Goal: Information Seeking & Learning: Check status

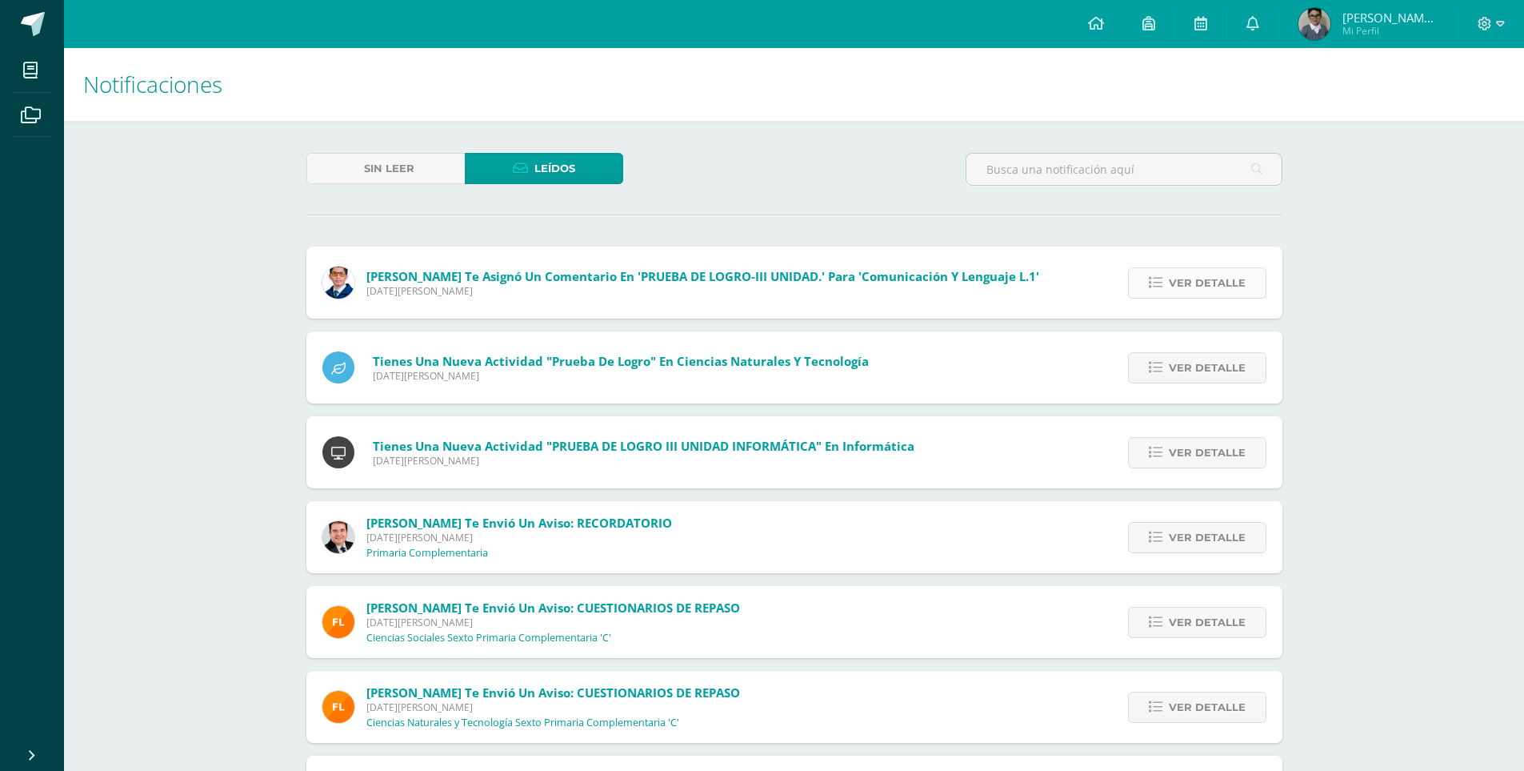
click at [1179, 292] on span "Ver detalle" at bounding box center [1207, 283] width 77 height 30
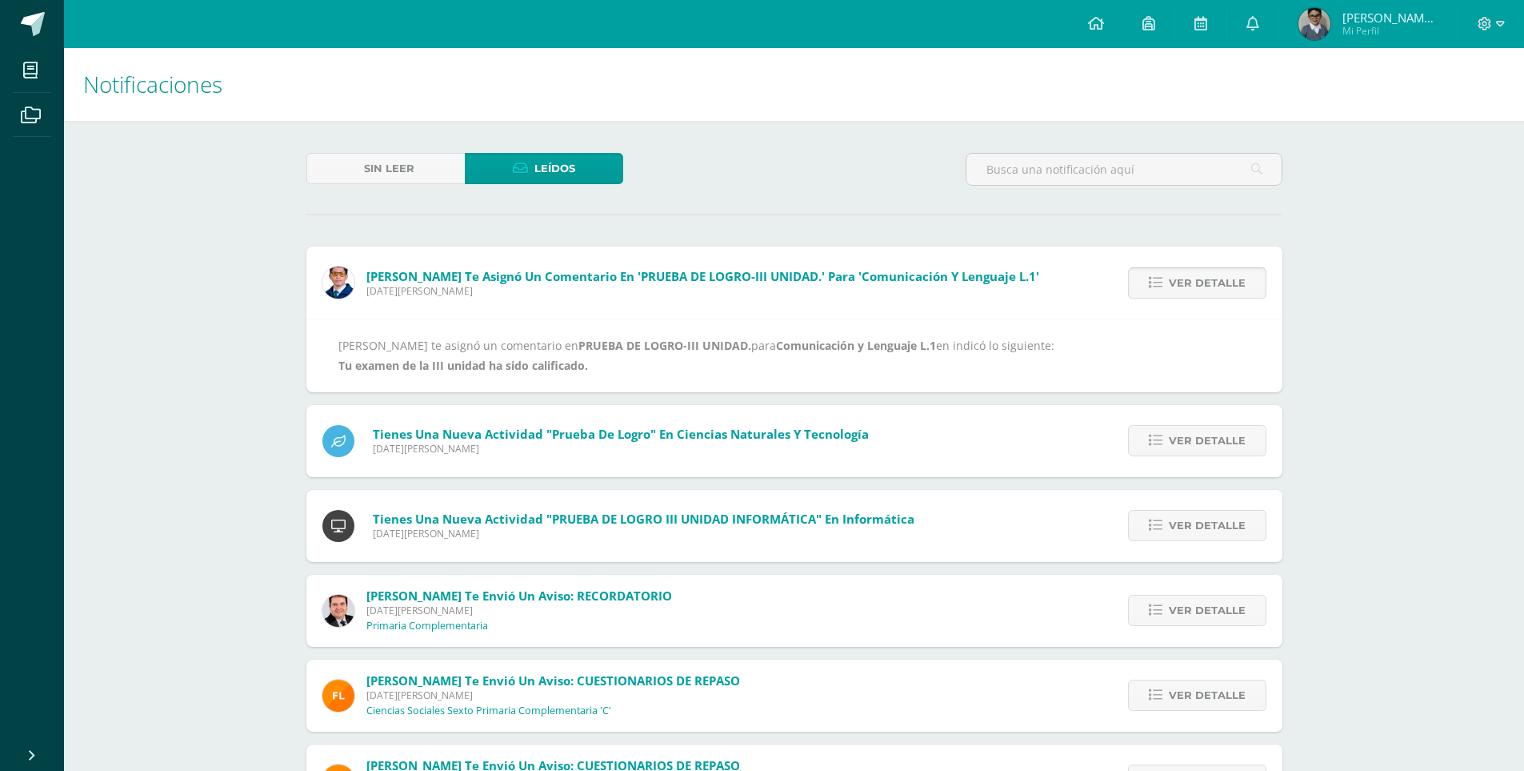
click at [1190, 282] on span "Ver detalle" at bounding box center [1207, 283] width 77 height 30
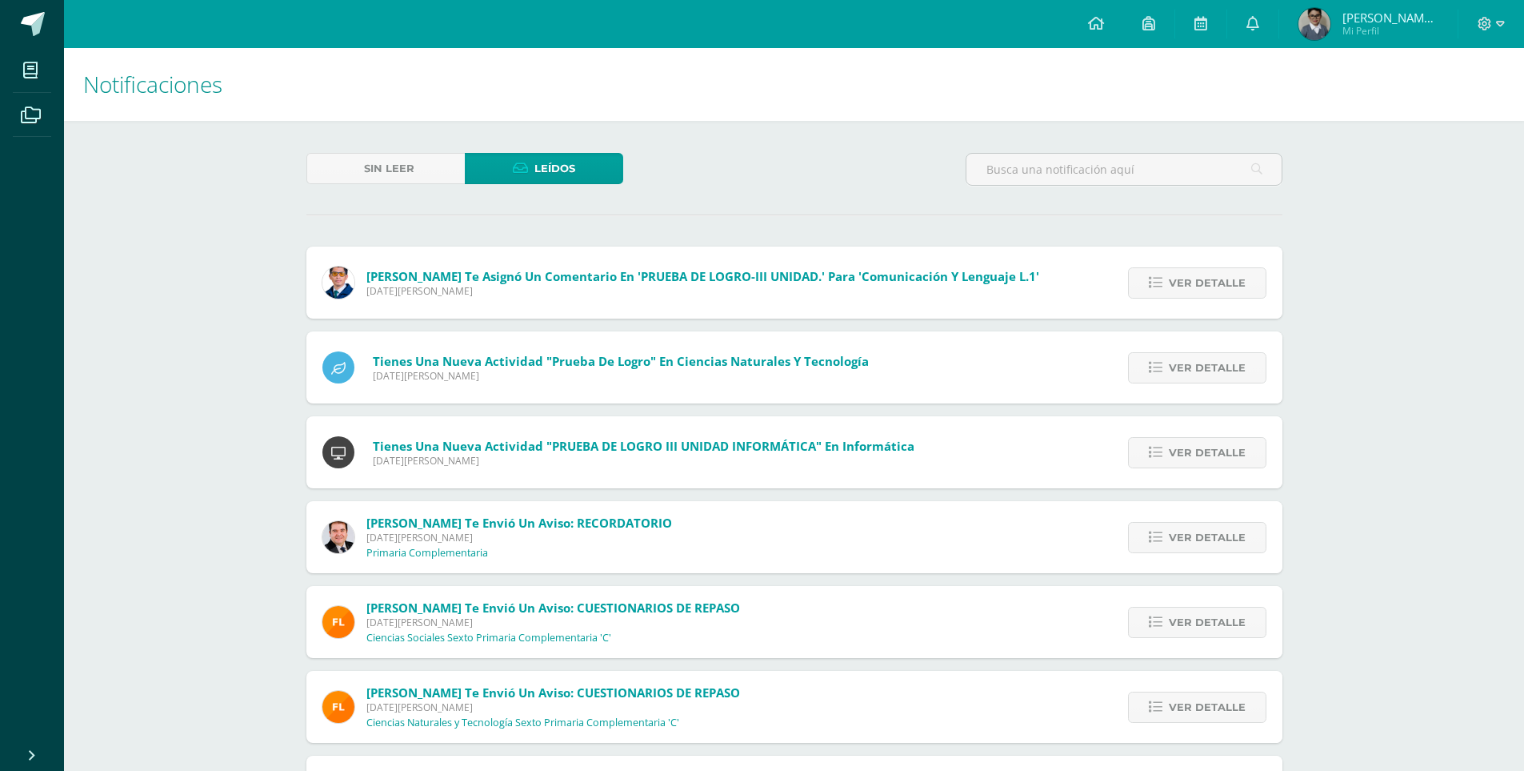
click at [322, 87] on h1 "Notificaciones" at bounding box center [794, 84] width 1422 height 73
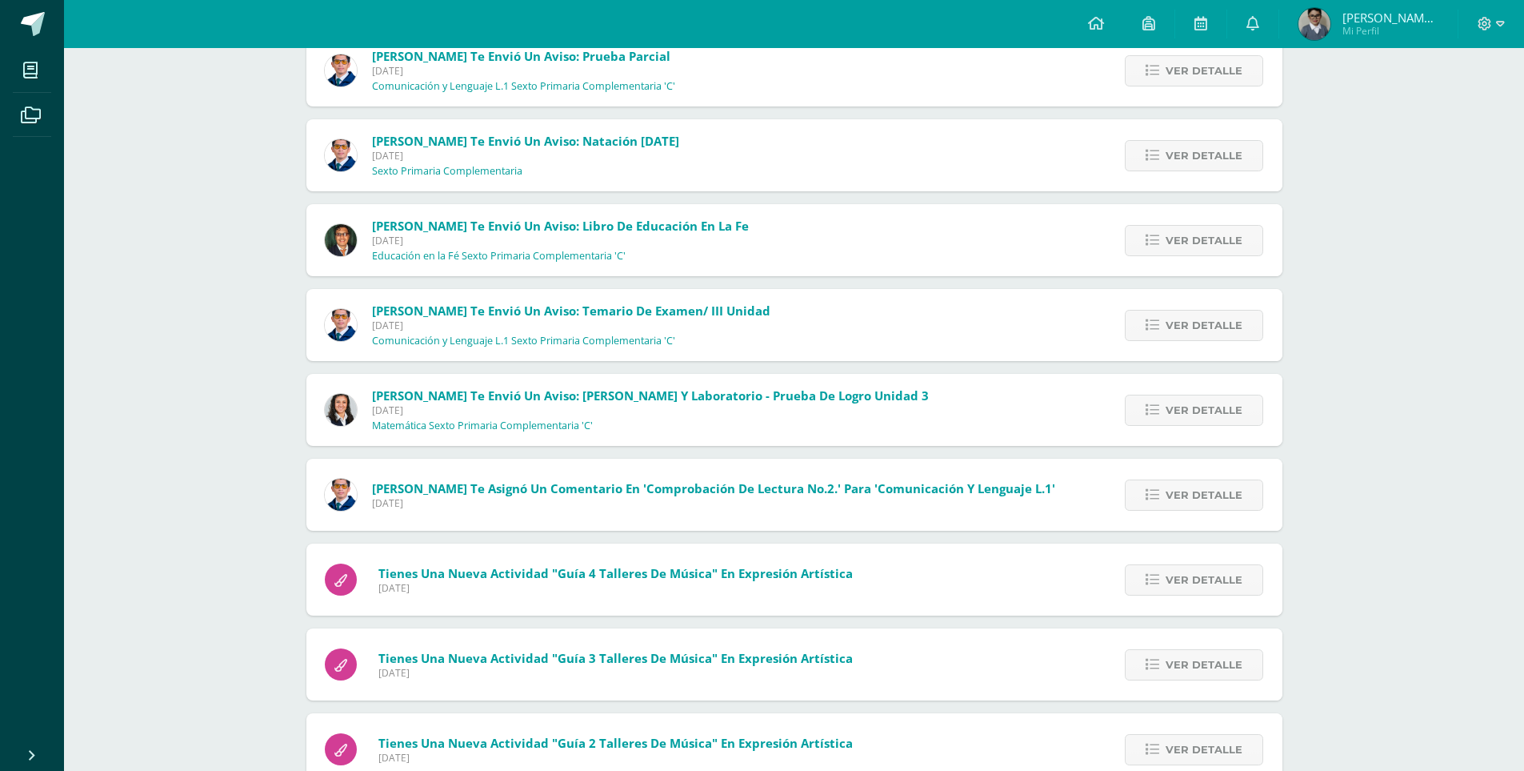
scroll to position [1059, 0]
click at [1197, 411] on span "Ver detalle" at bounding box center [1204, 411] width 77 height 30
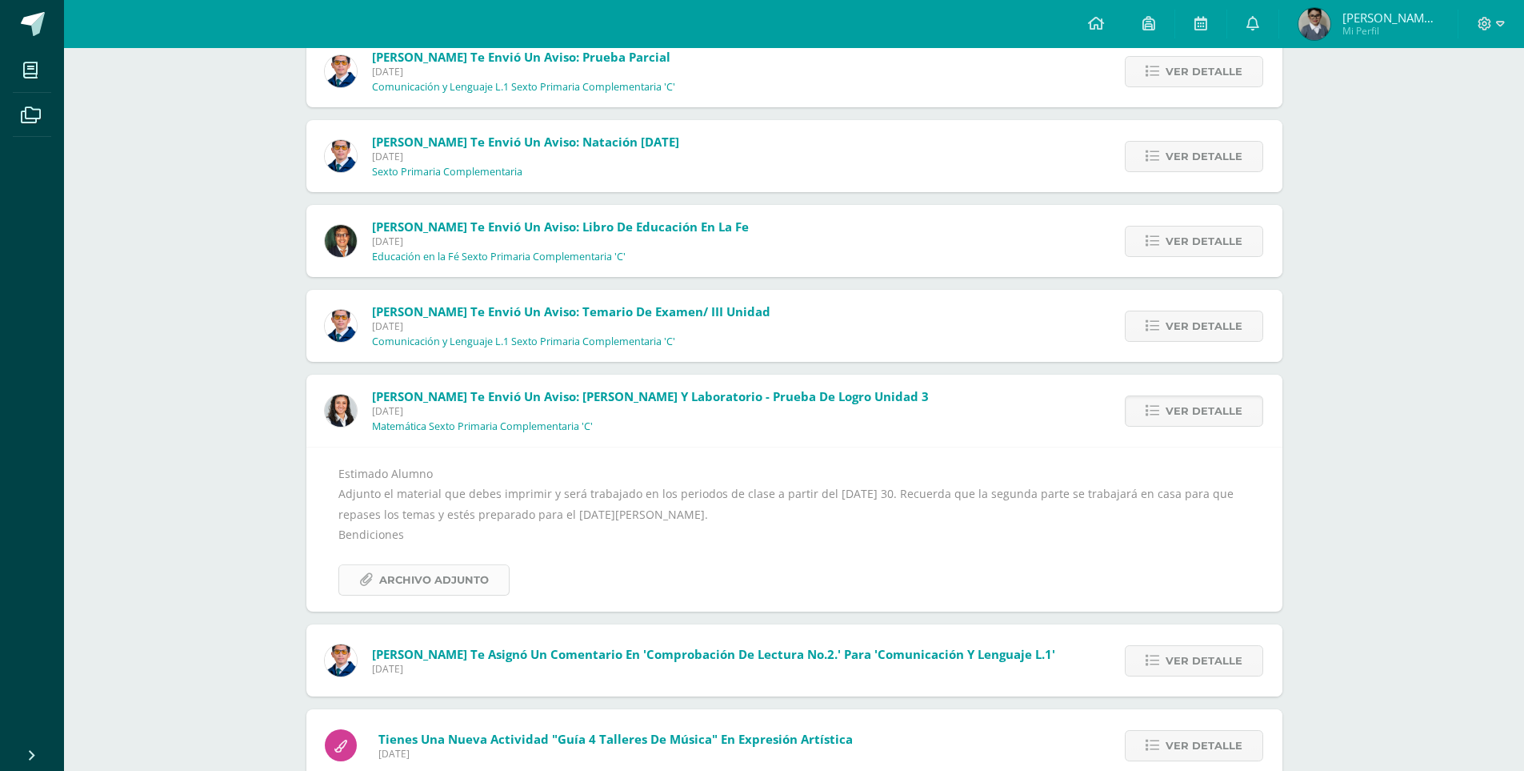
click at [422, 579] on span "Archivo Adjunto" at bounding box center [434, 580] width 110 height 30
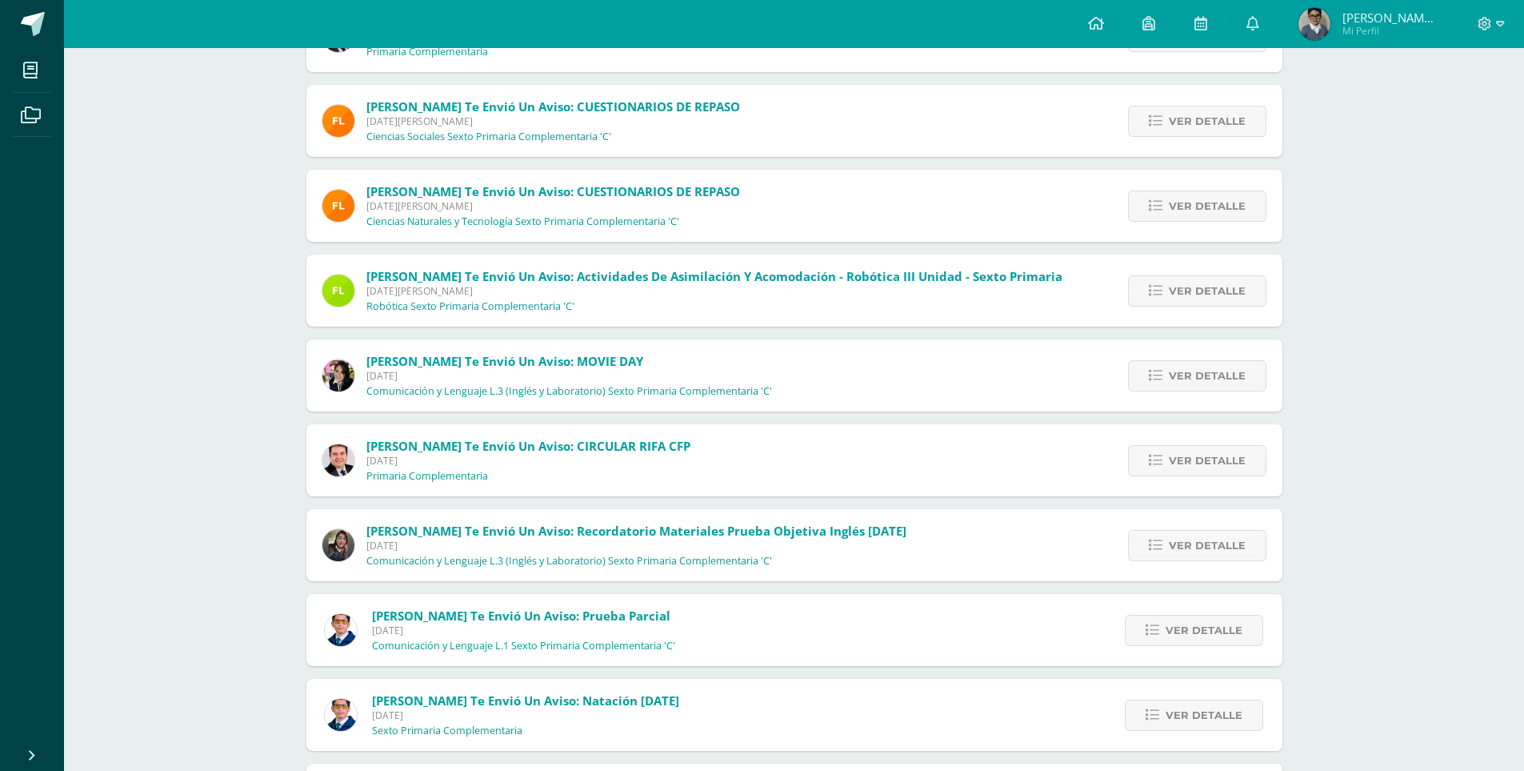
scroll to position [499, 0]
click at [519, 718] on span "[DATE]" at bounding box center [525, 717] width 307 height 14
drag, startPoint x: 1167, startPoint y: 707, endPoint x: 1149, endPoint y: 709, distance: 18.6
click at [1163, 708] on link "Ver detalle" at bounding box center [1194, 716] width 138 height 31
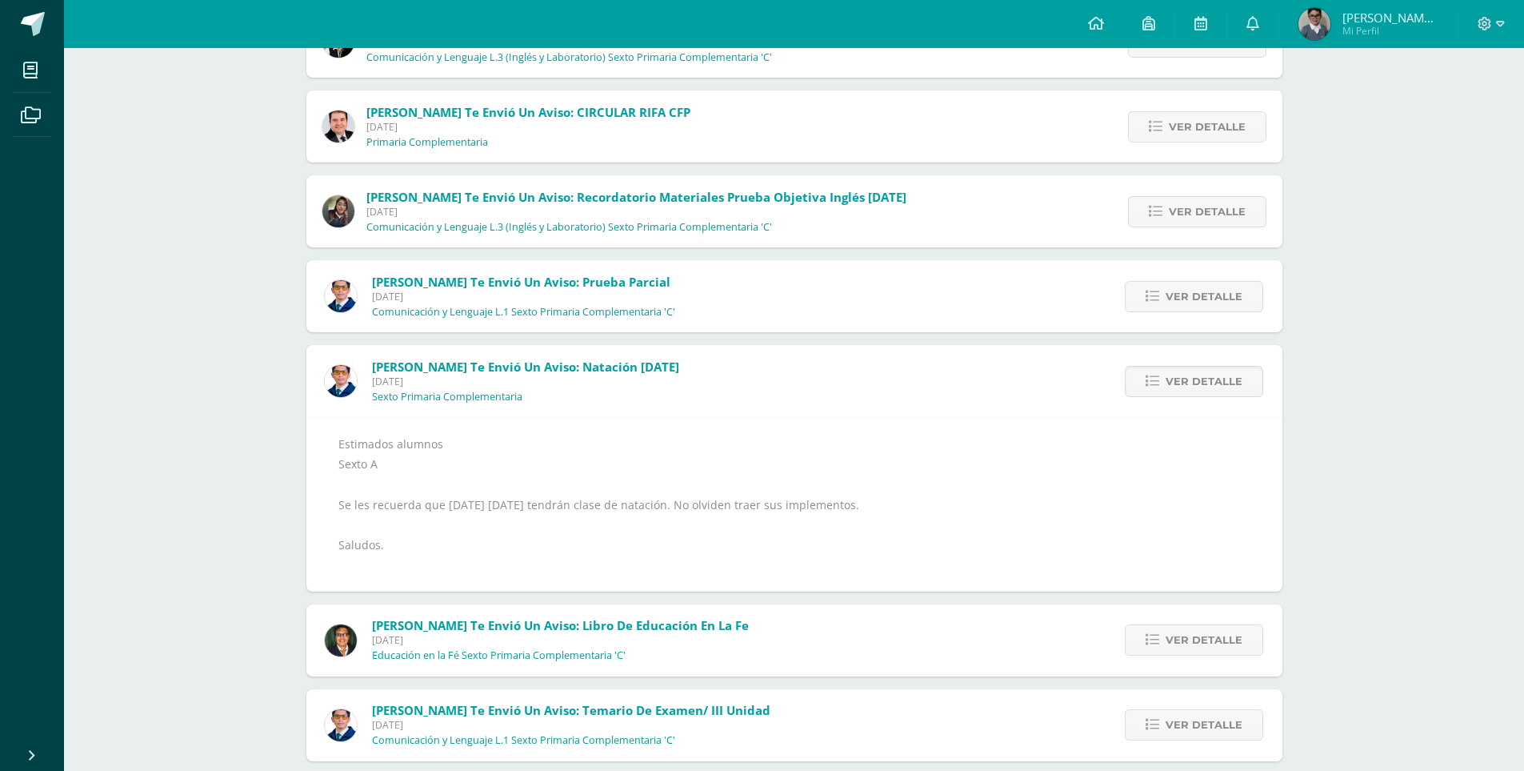
scroll to position [819, 0]
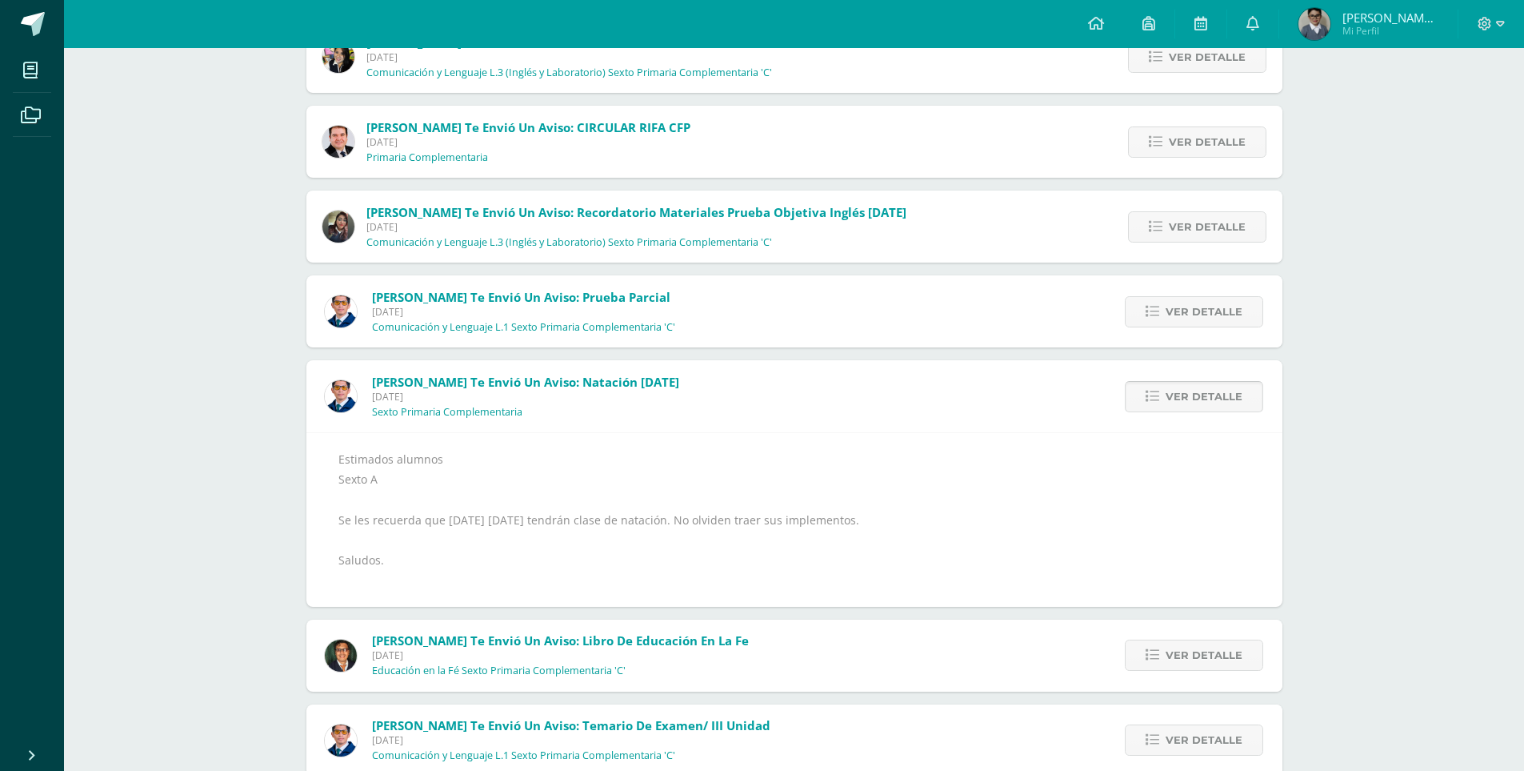
click at [1204, 410] on span "Ver detalle" at bounding box center [1204, 397] width 77 height 30
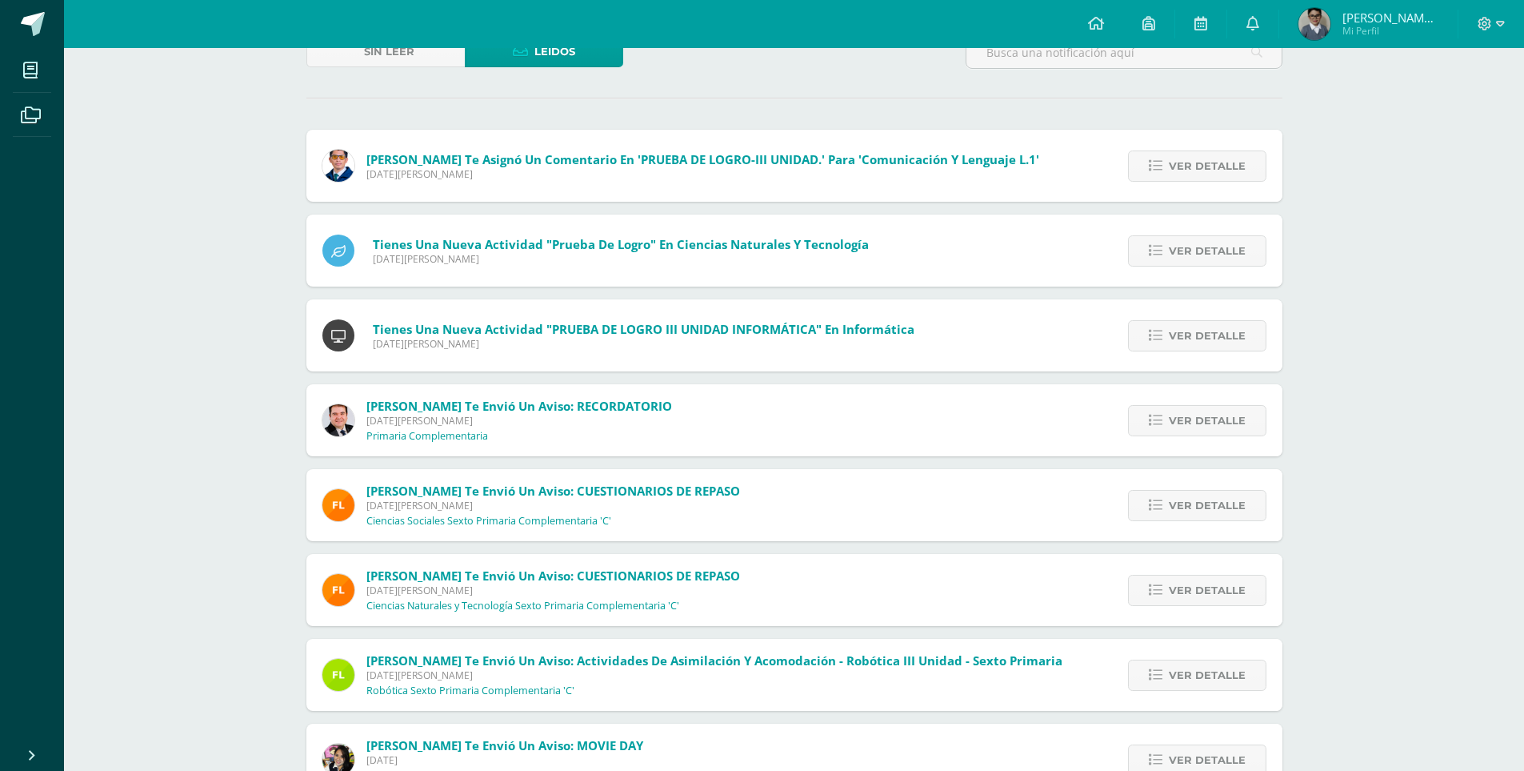
scroll to position [0, 0]
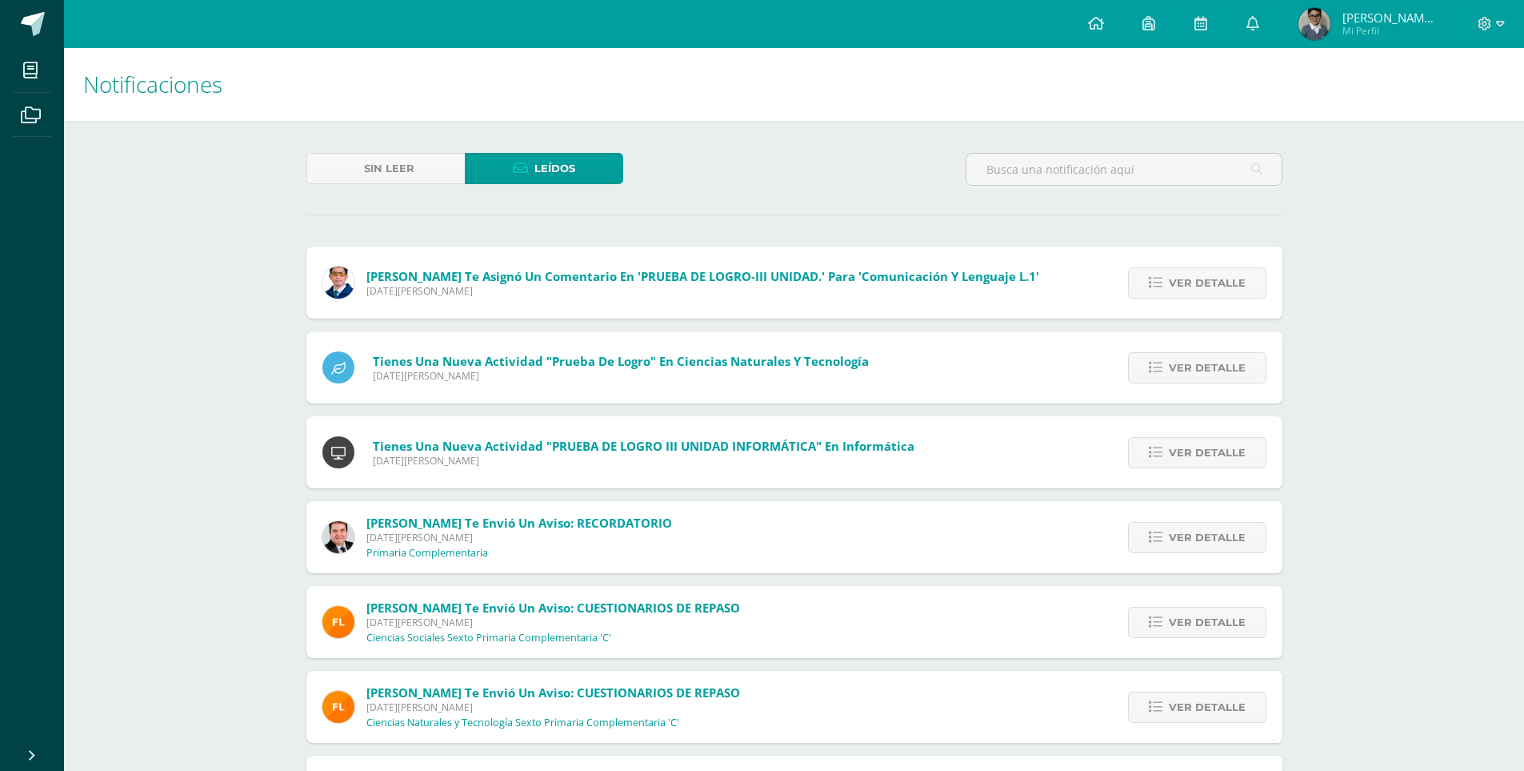
click at [760, 170] on div "Sin leer Leídos" at bounding box center [794, 176] width 989 height 46
click at [1144, 288] on link "Ver detalle" at bounding box center [1197, 282] width 138 height 31
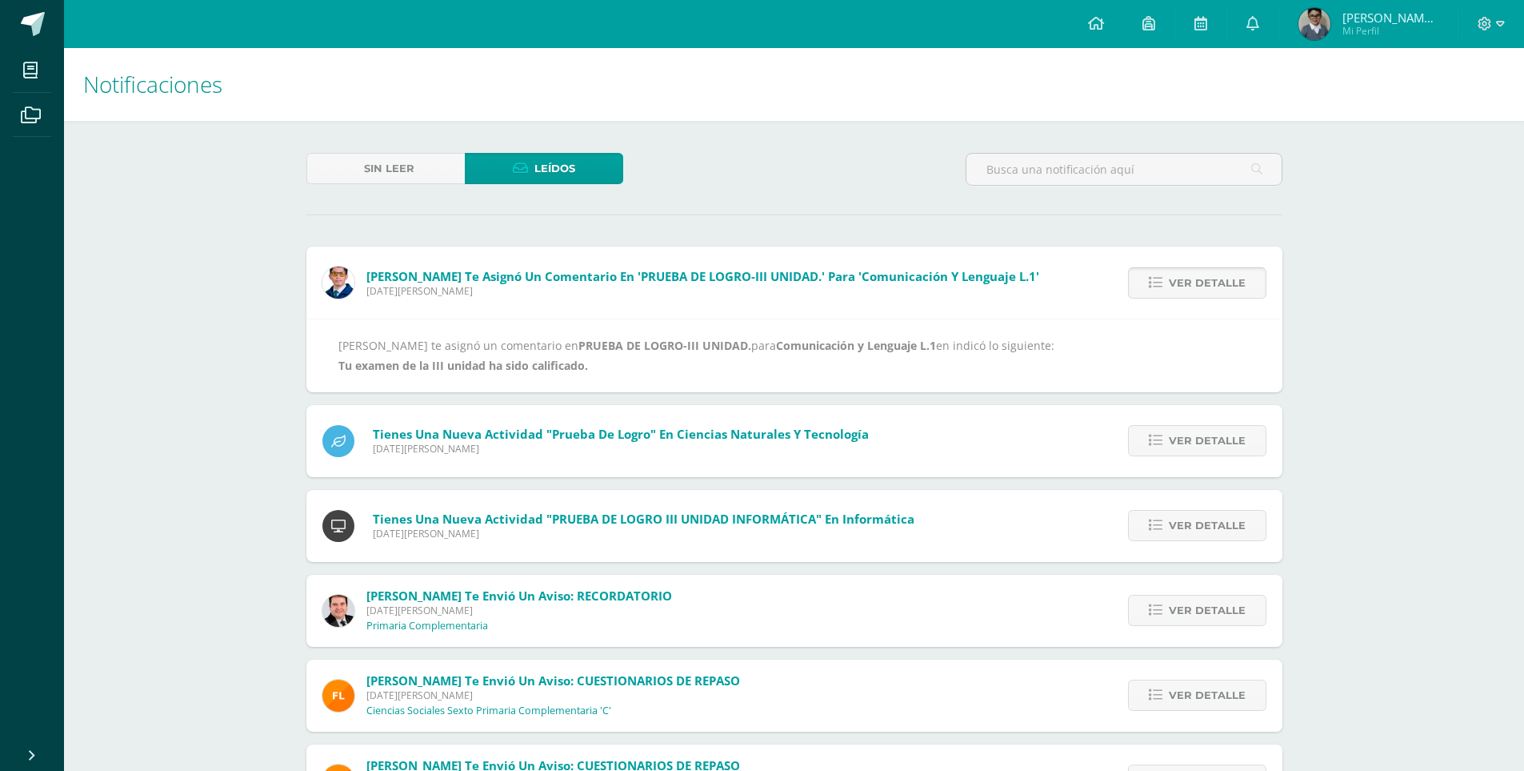
click at [1199, 288] on span "Ver detalle" at bounding box center [1207, 283] width 77 height 30
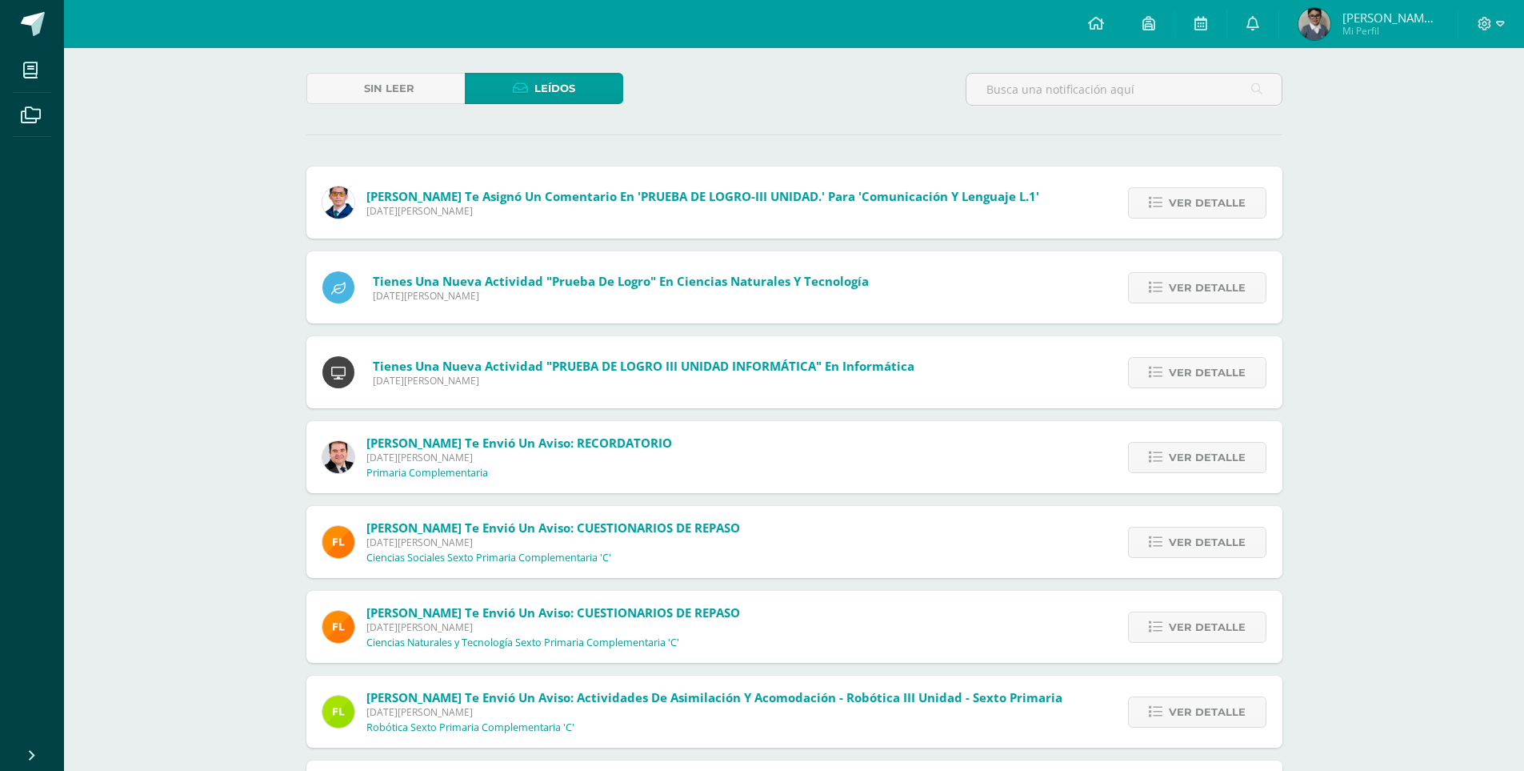
scroll to position [640, 0]
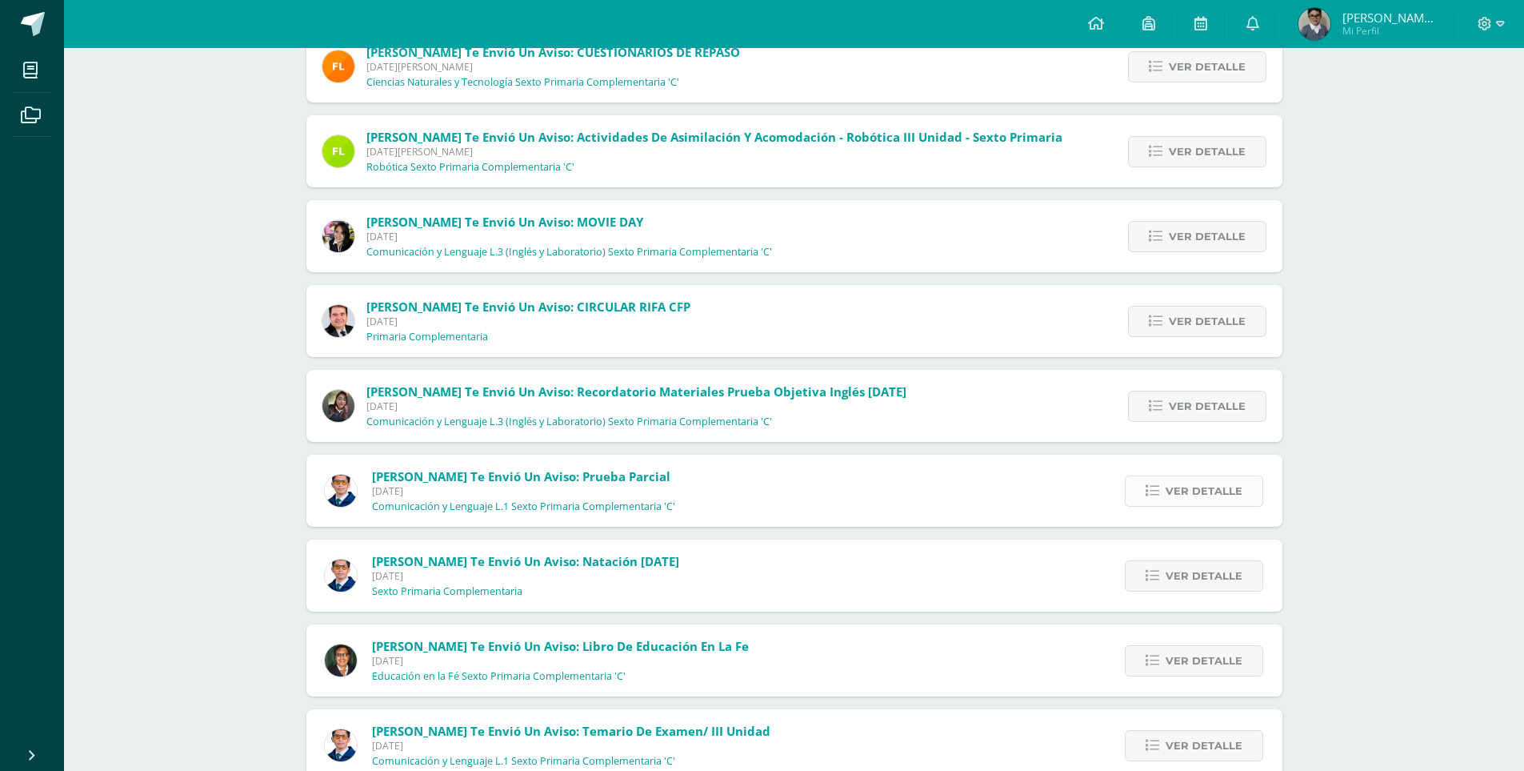
click at [1184, 494] on span "Ver detalle" at bounding box center [1204, 491] width 77 height 30
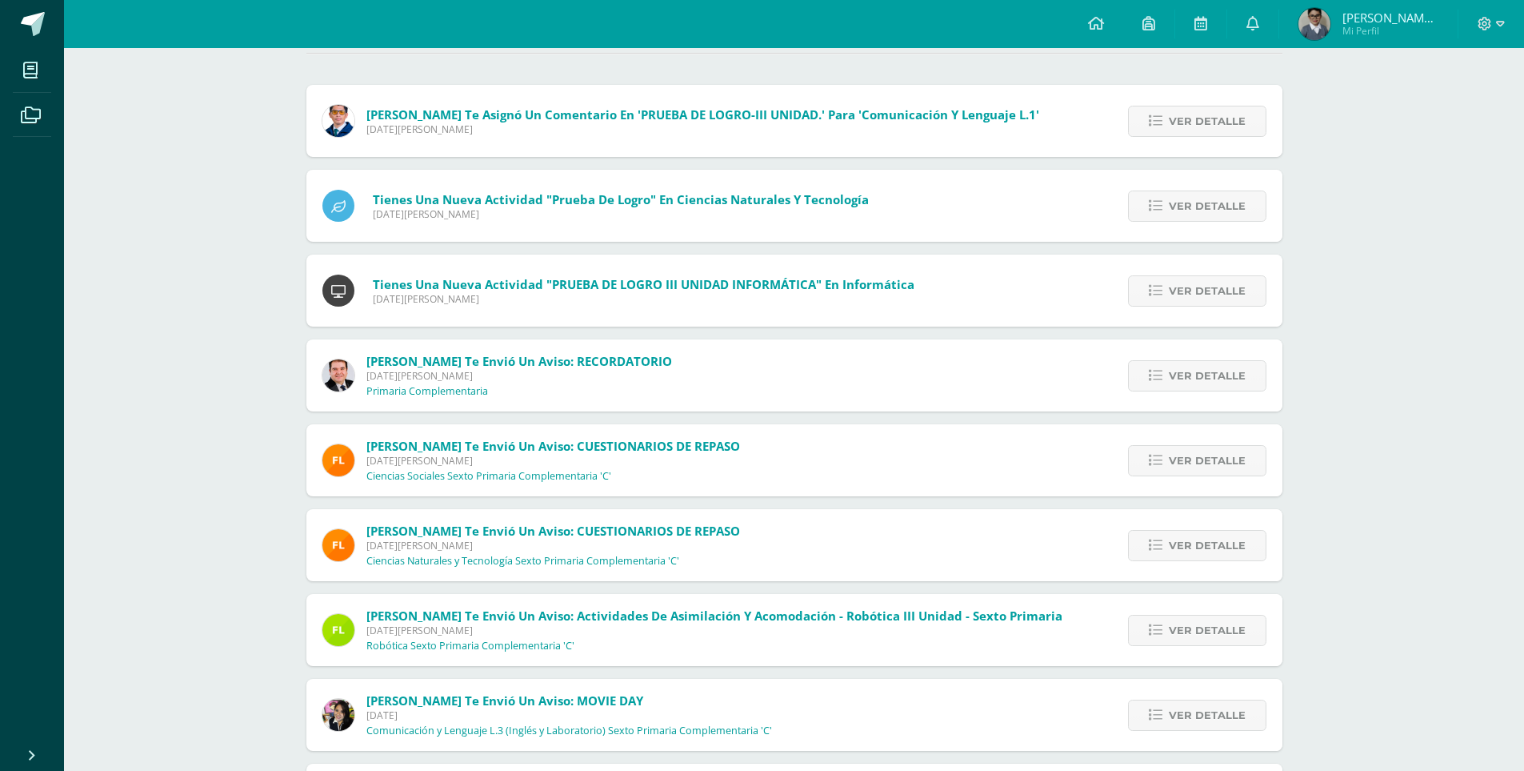
scroll to position [80, 0]
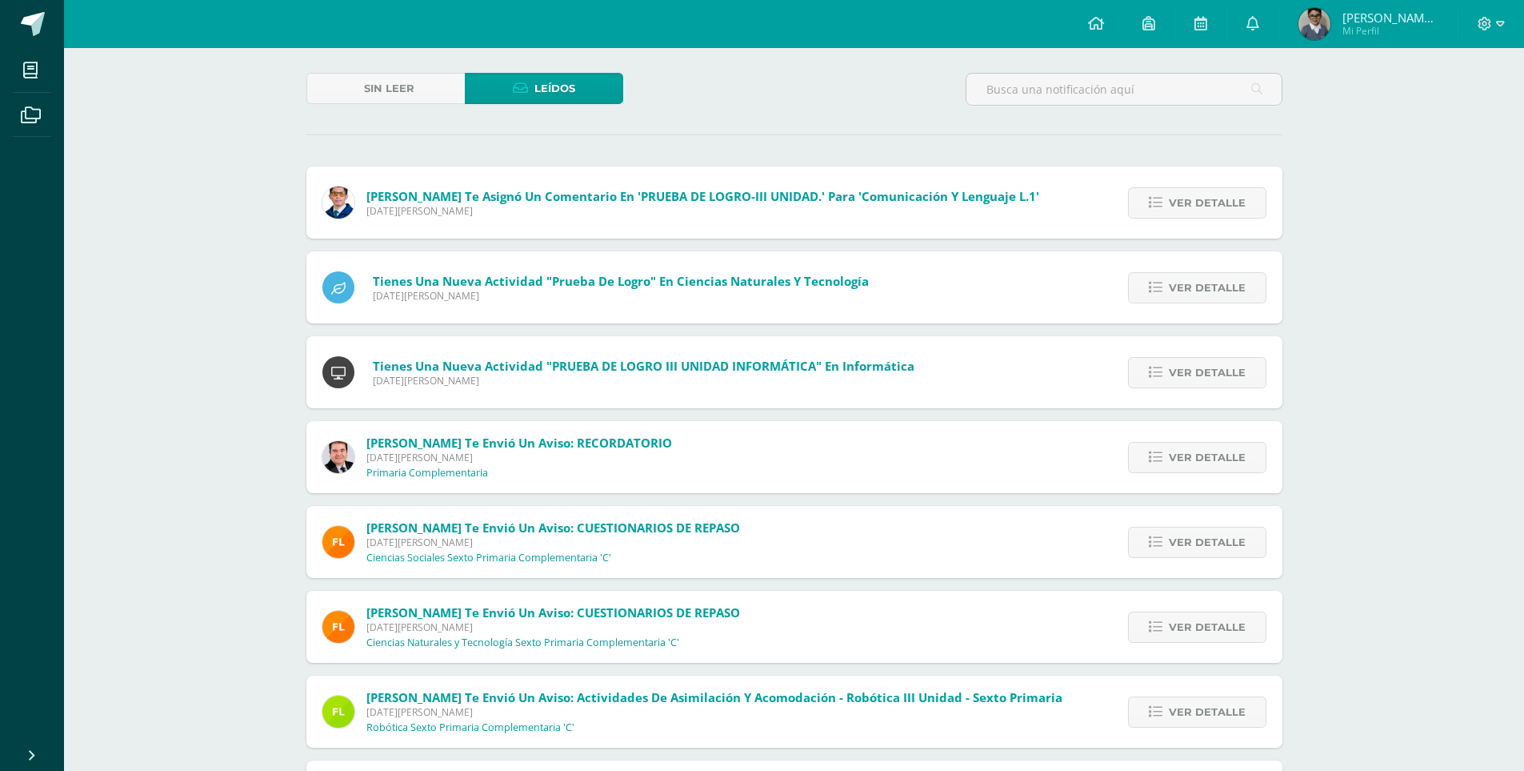
click at [994, 215] on span "[DATE][PERSON_NAME]" at bounding box center [702, 211] width 673 height 14
